Goal: Check status: Check status

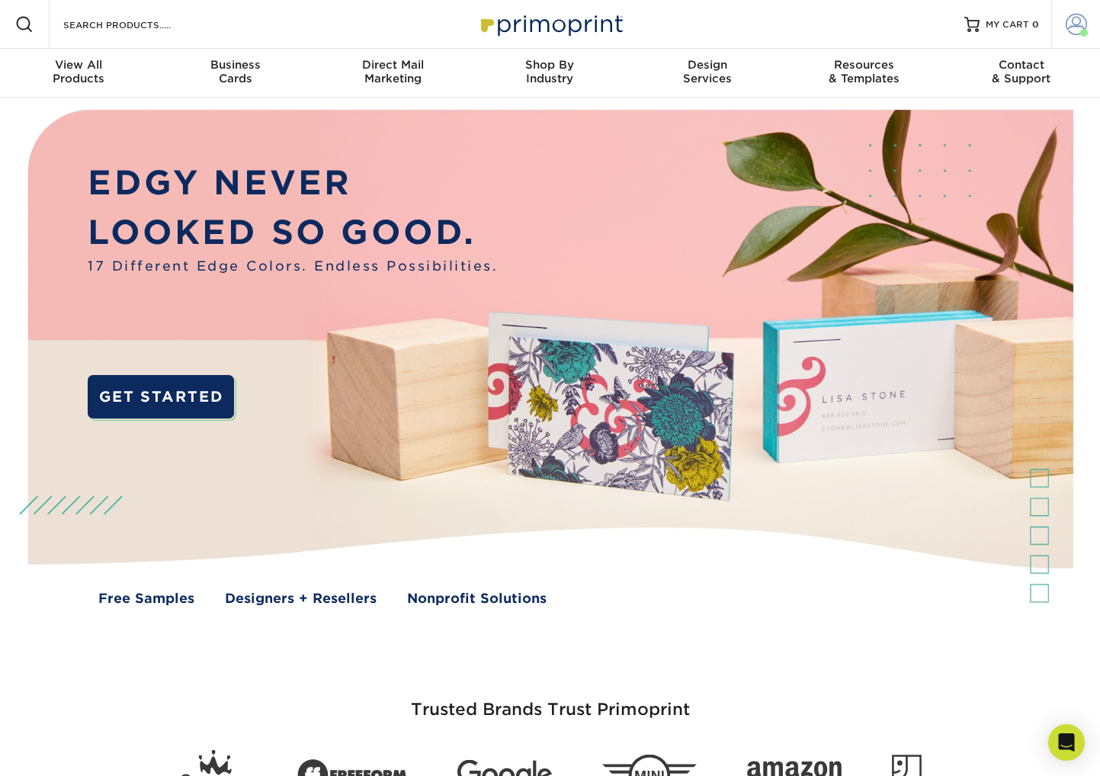
click at [1070, 25] on span at bounding box center [1076, 24] width 21 height 21
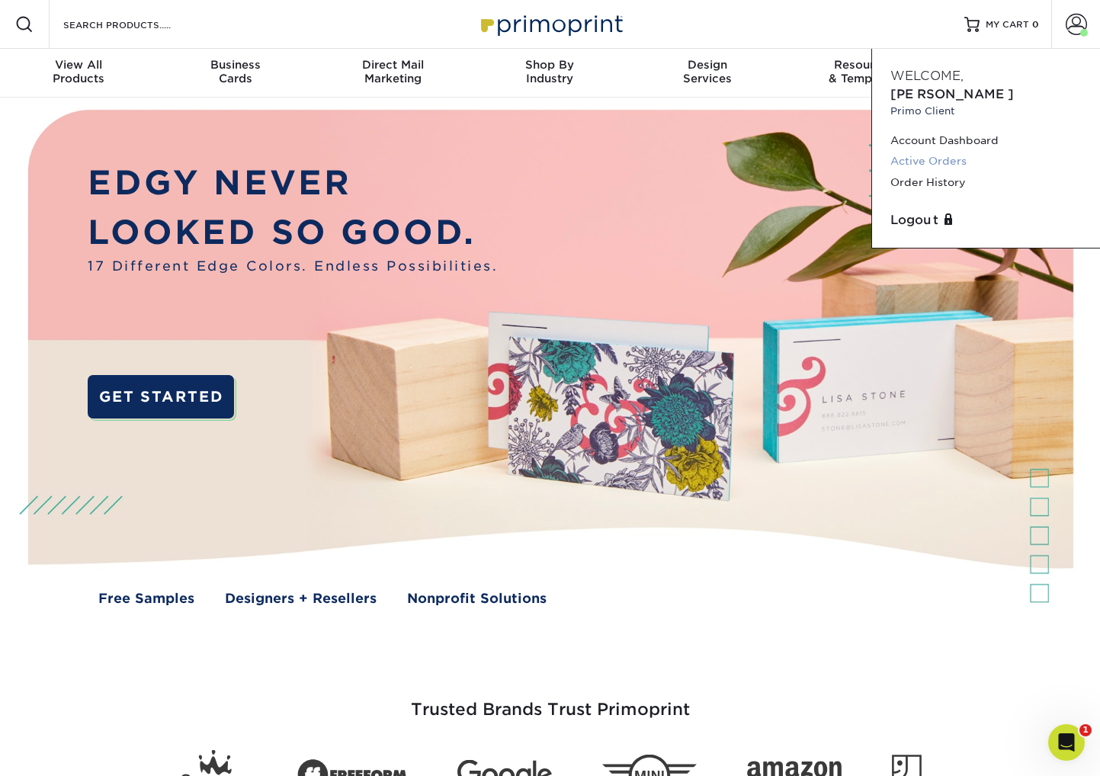
click at [918, 151] on link "Active Orders" at bounding box center [986, 161] width 191 height 21
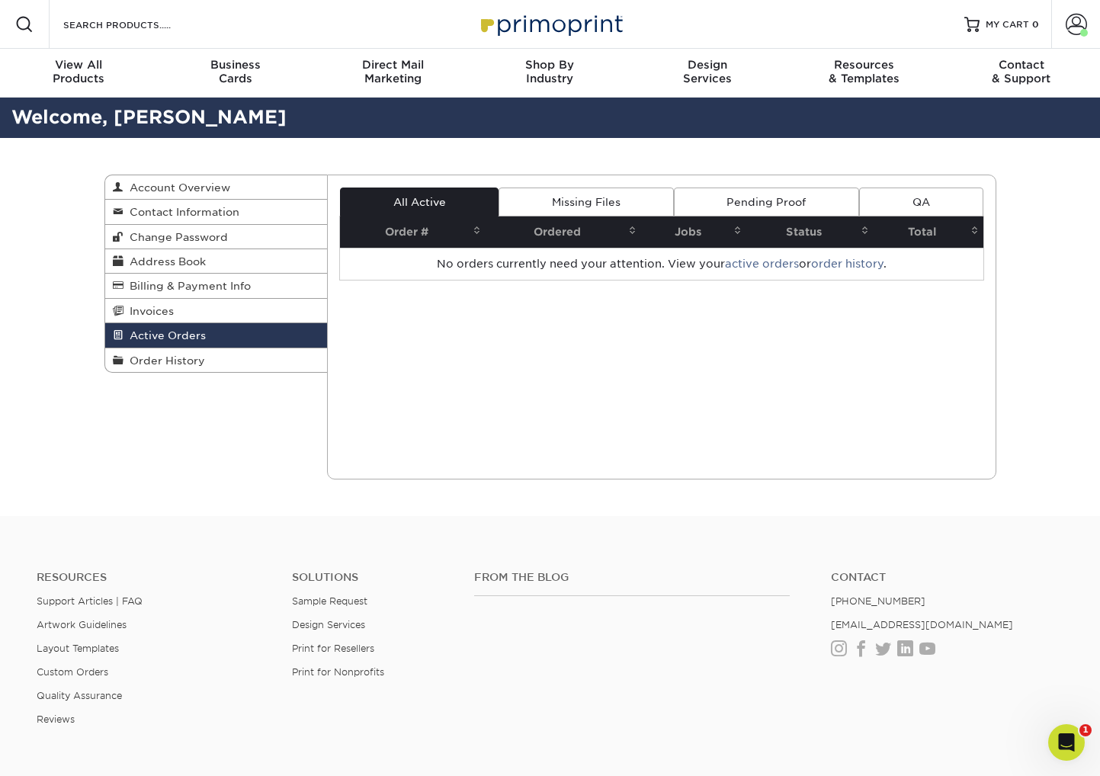
click at [180, 334] on span "Active Orders" at bounding box center [165, 335] width 82 height 12
click at [565, 228] on th "Ordered" at bounding box center [564, 232] width 156 height 31
click at [697, 232] on th "Jobs" at bounding box center [693, 232] width 105 height 31
click at [1058, 37] on link "Account" at bounding box center [1075, 24] width 49 height 49
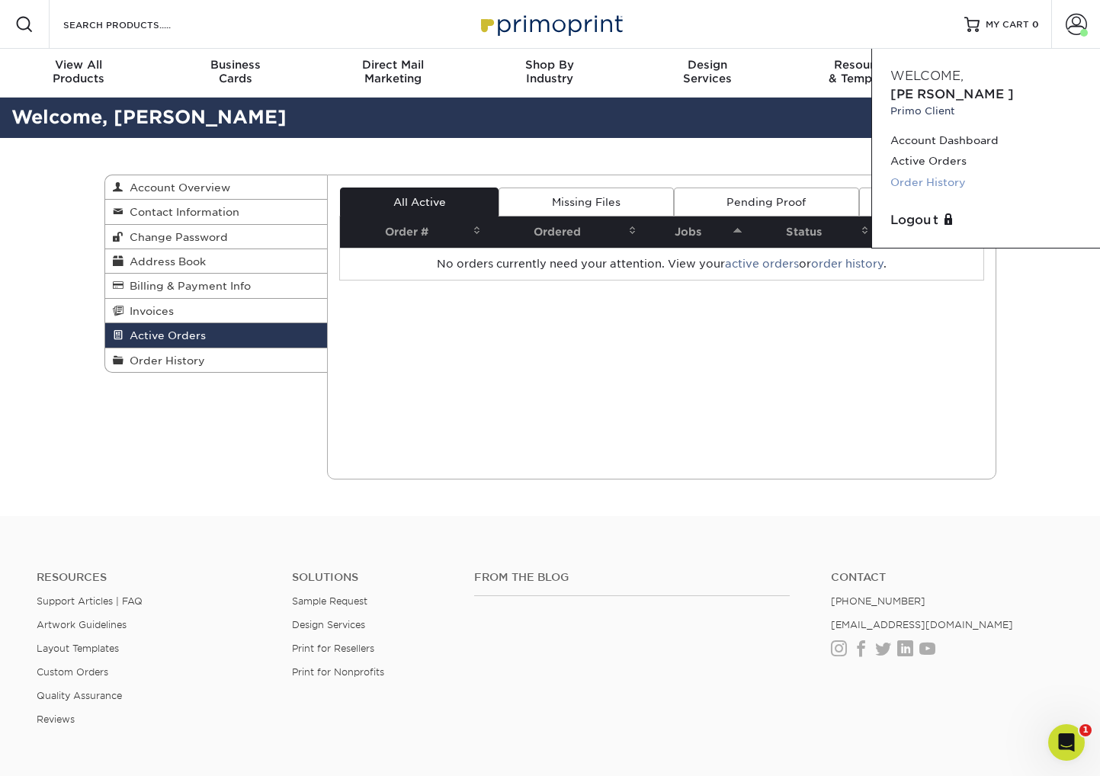
click at [941, 172] on link "Order History" at bounding box center [986, 182] width 191 height 21
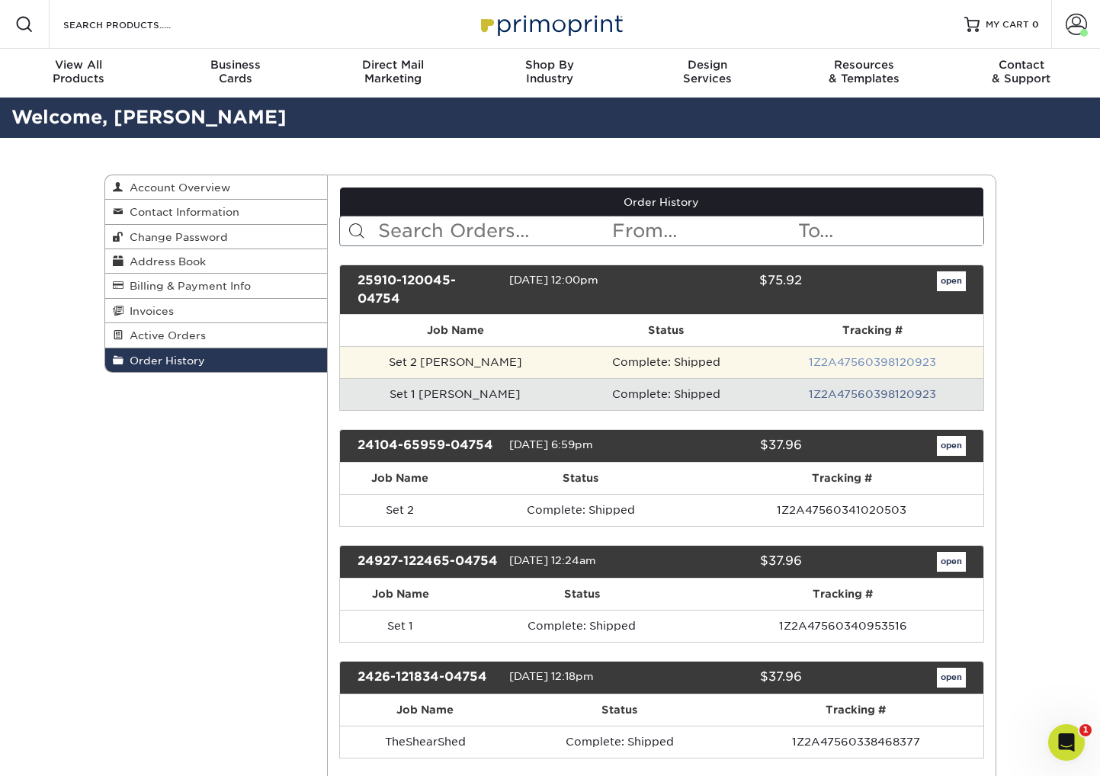
click at [855, 362] on link "1Z2A47560398120923" at bounding box center [872, 362] width 127 height 12
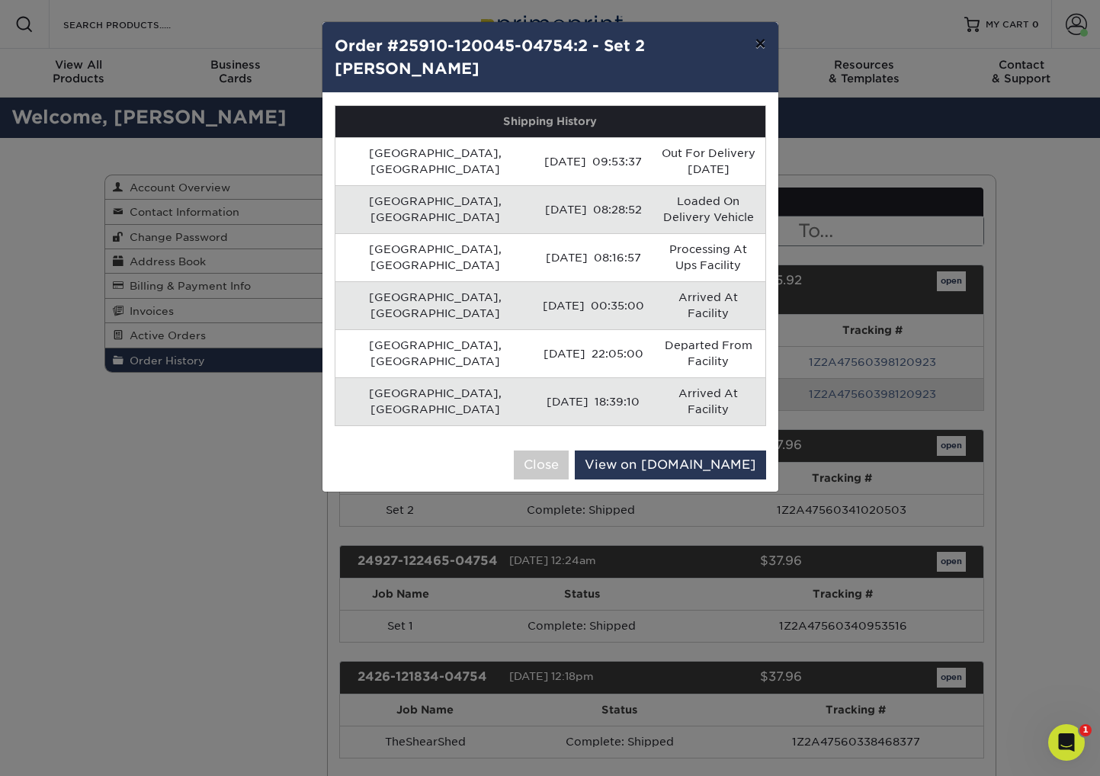
click at [763, 45] on button "×" at bounding box center [760, 43] width 35 height 43
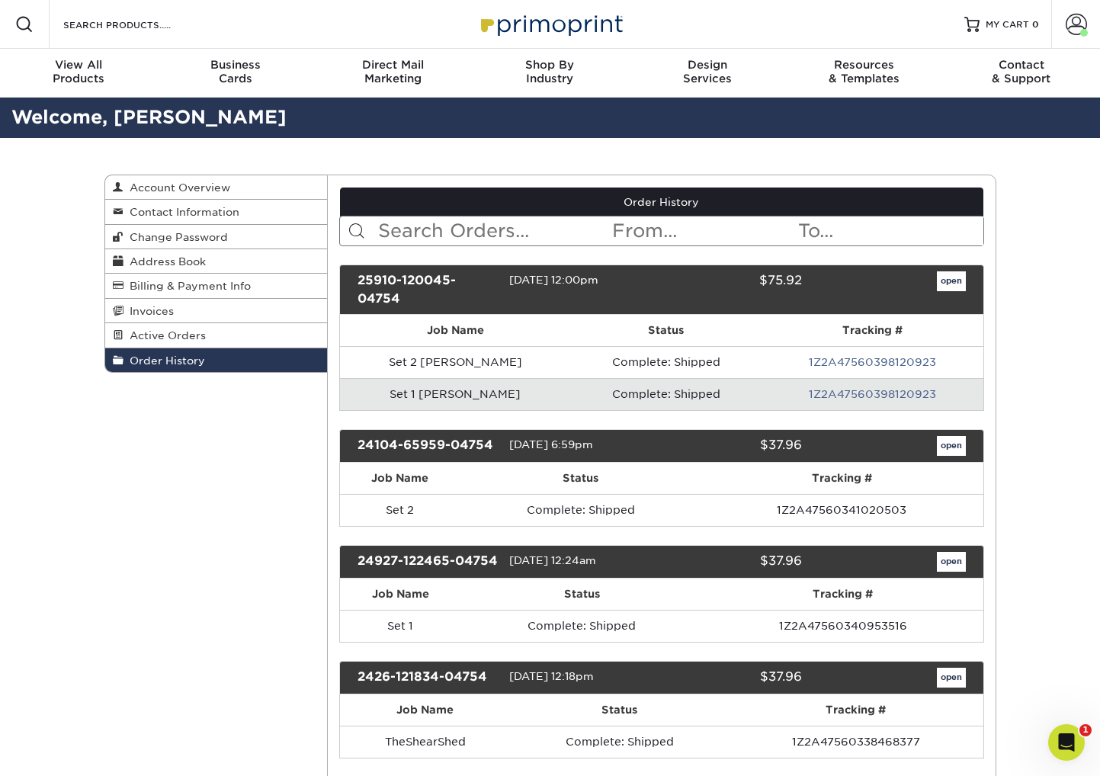
scroll to position [1, 0]
